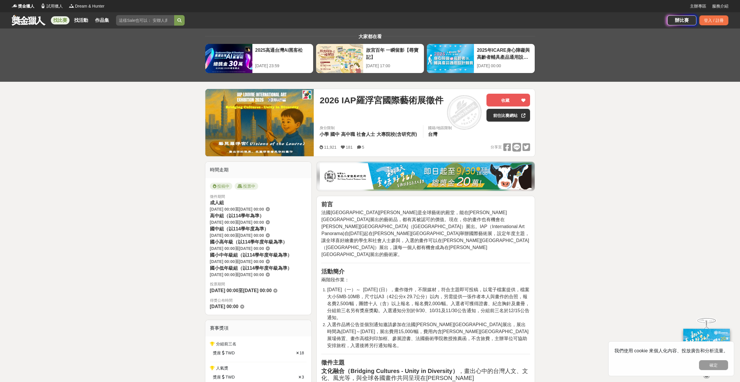
click at [67, 19] on link "找比賽" at bounding box center [60, 20] width 19 height 8
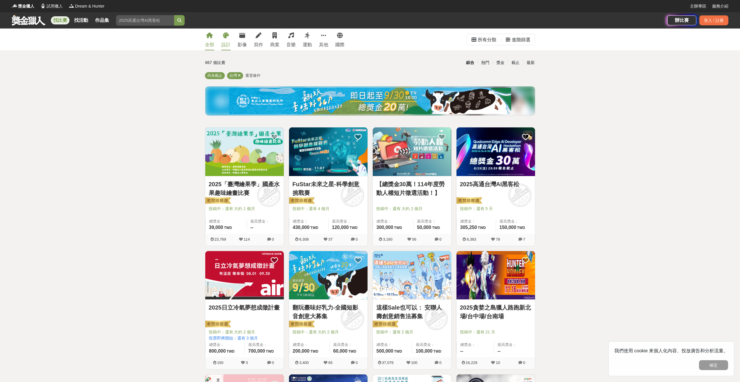
click at [227, 40] on link "設計" at bounding box center [225, 40] width 9 height 22
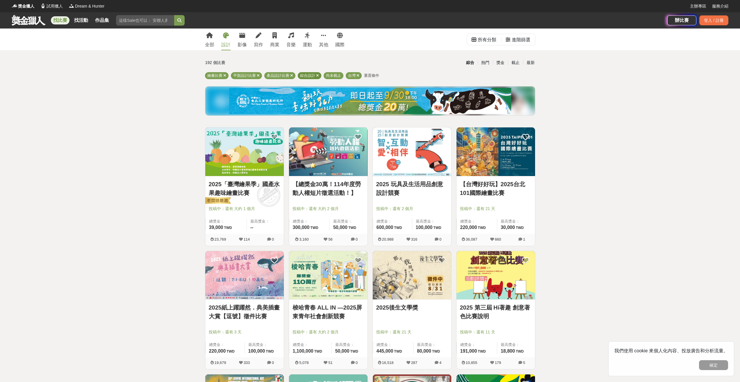
click at [317, 75] on icon at bounding box center [317, 76] width 3 height 4
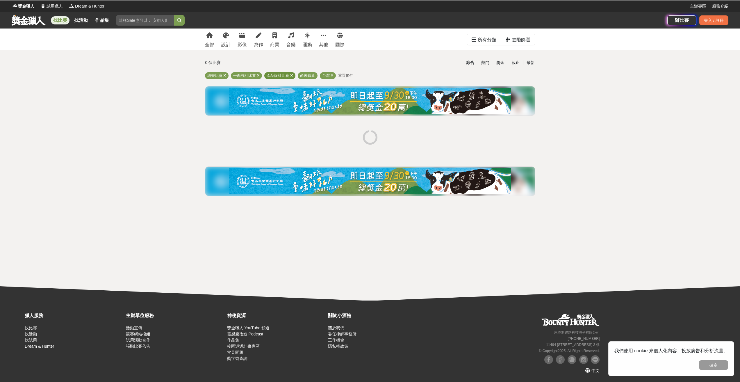
click at [292, 74] on icon at bounding box center [291, 76] width 3 height 4
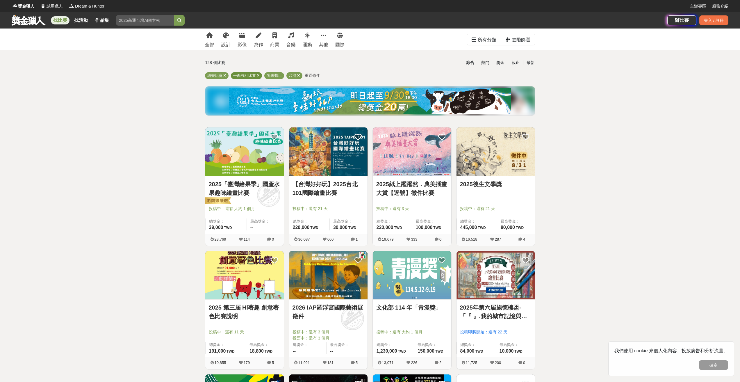
click at [257, 77] on icon at bounding box center [258, 76] width 3 height 4
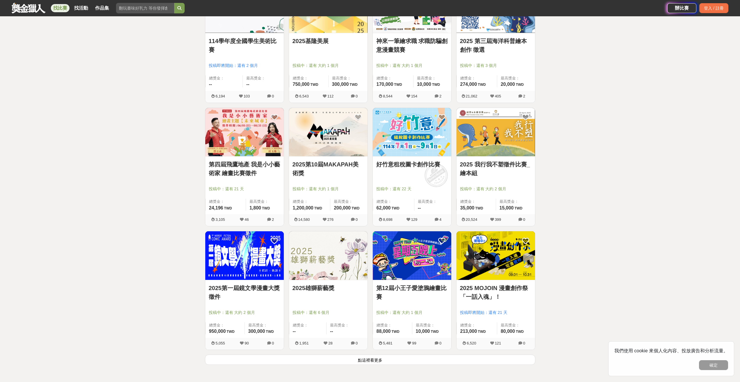
scroll to position [524, 0]
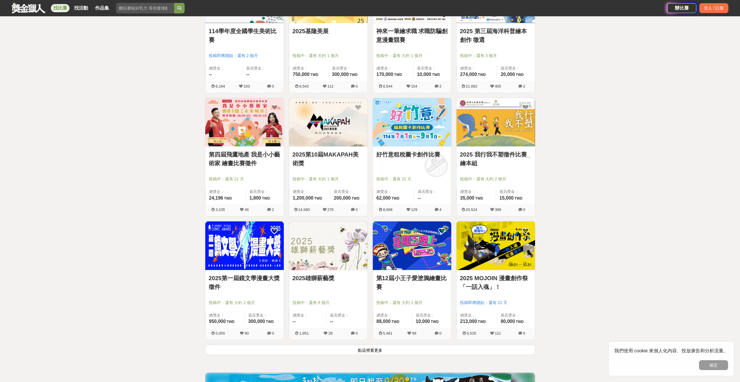
click at [374, 349] on button "點這裡看更多" at bounding box center [370, 350] width 330 height 10
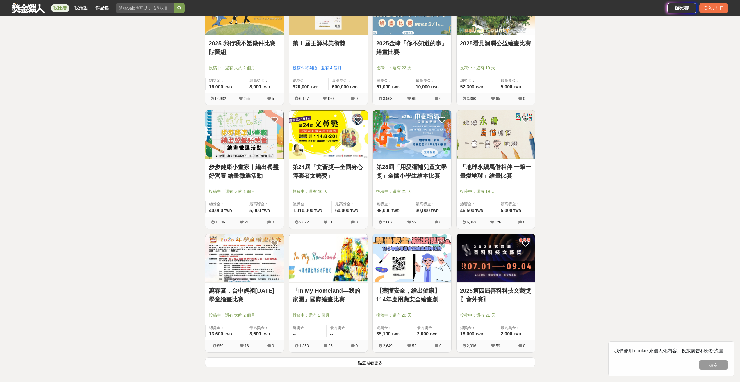
scroll to position [1270, 0]
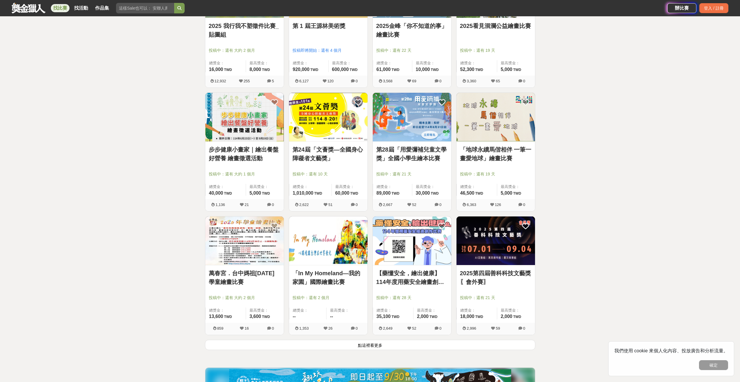
click at [349, 348] on button "點這裡看更多" at bounding box center [370, 345] width 330 height 10
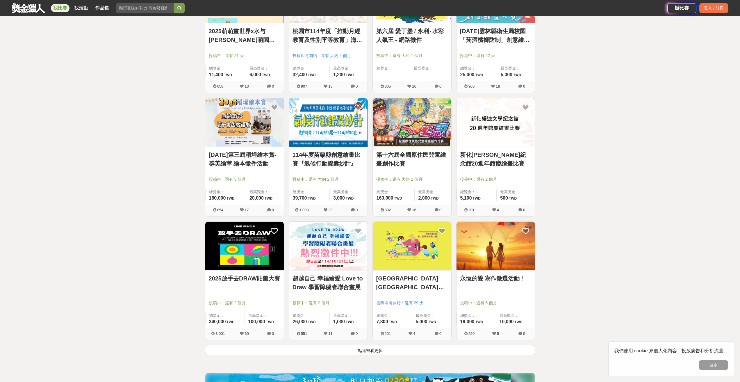
scroll to position [2010, 0]
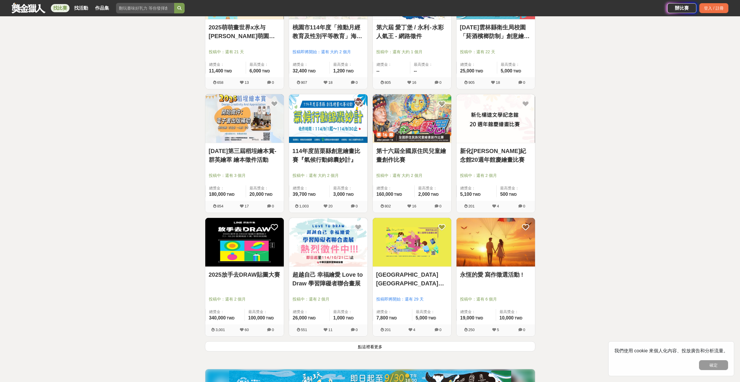
click at [466, 346] on button "點這裡看更多" at bounding box center [370, 346] width 330 height 10
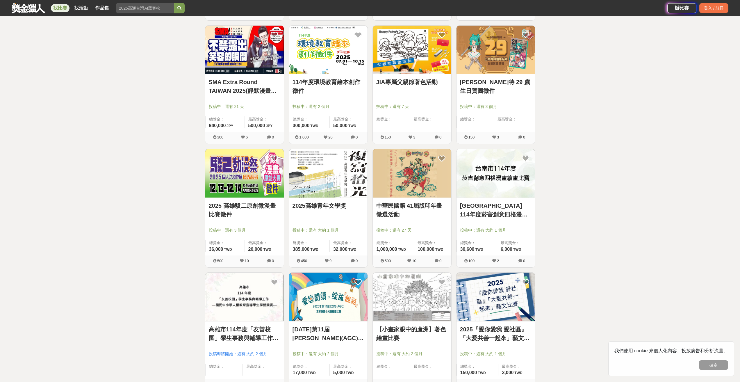
scroll to position [2650, 0]
